Goal: Navigation & Orientation: Find specific page/section

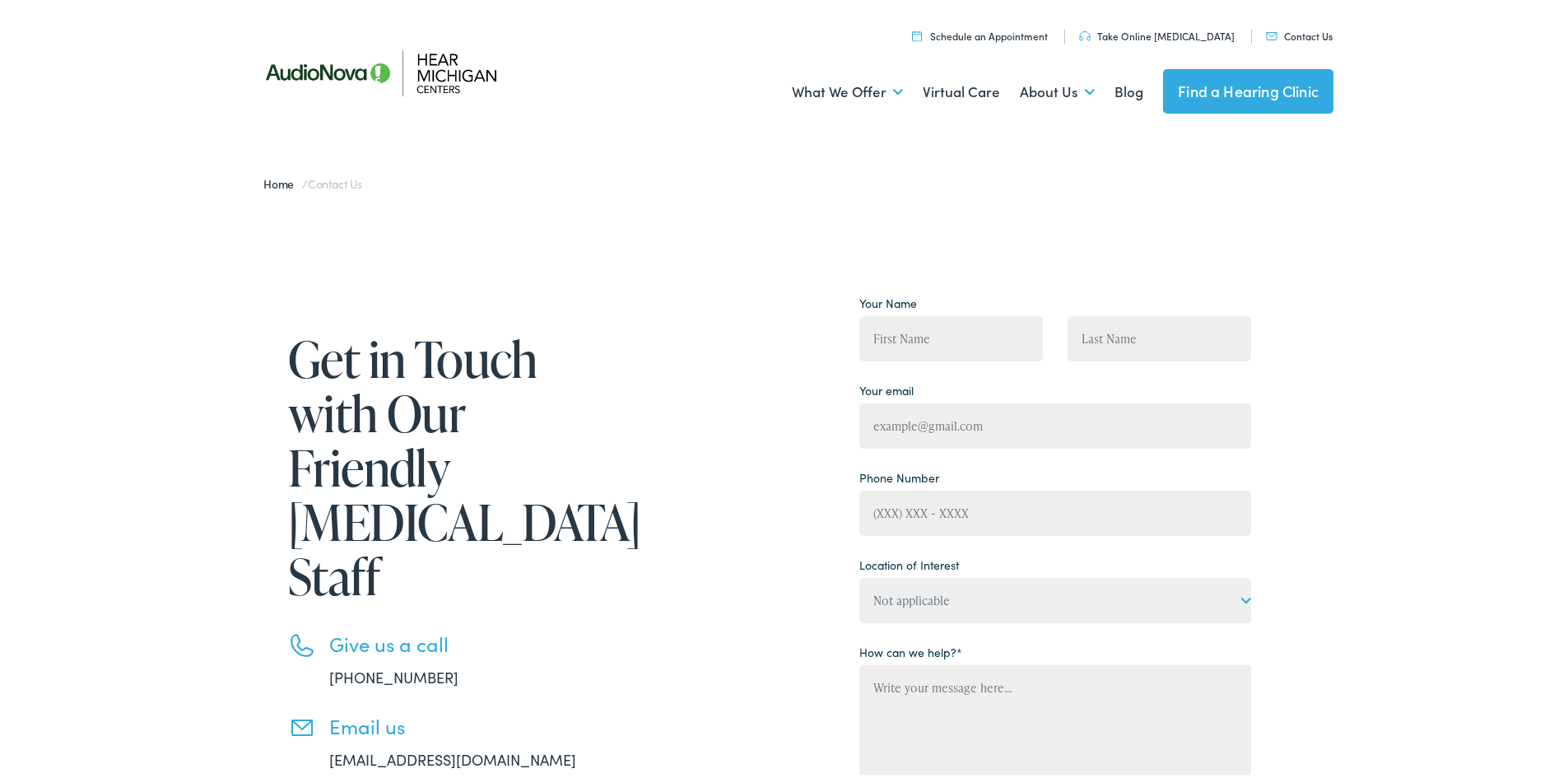
click at [432, 61] on img at bounding box center [395, 70] width 297 height 105
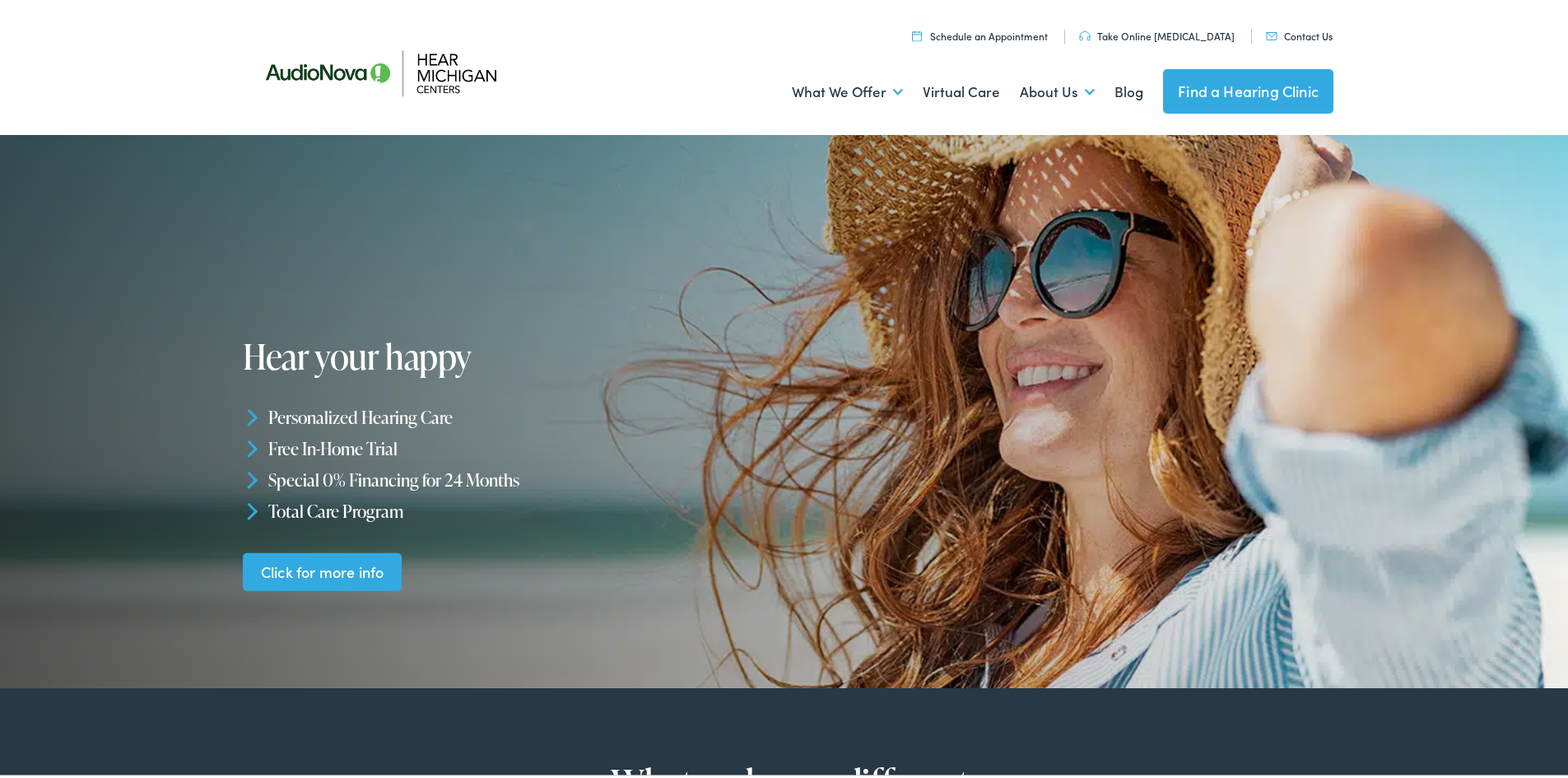
click at [314, 569] on link "Click for more info" at bounding box center [322, 568] width 159 height 39
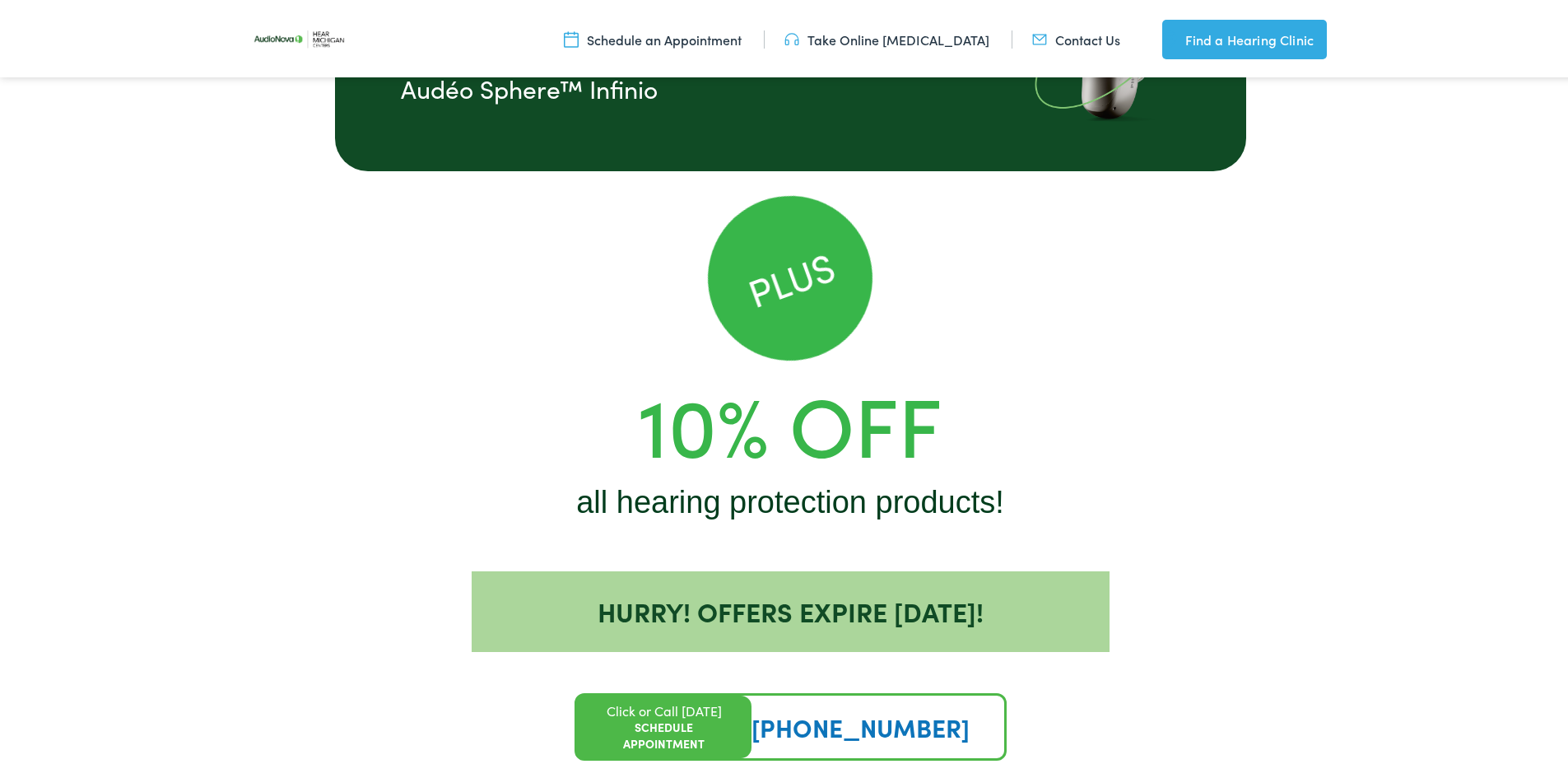
scroll to position [1303, 0]
